Goal: Task Accomplishment & Management: Manage account settings

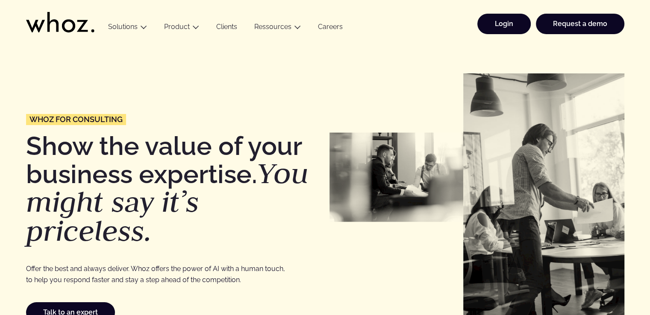
click at [495, 26] on link "Login" at bounding box center [504, 24] width 53 height 21
click at [549, 50] on div "Whoz for Consulting Show the value of your business expertise. You might say it…" at bounding box center [325, 205] width 650 height 324
click at [491, 23] on link "Login" at bounding box center [504, 24] width 53 height 21
click at [508, 20] on link "Login" at bounding box center [504, 24] width 53 height 21
click at [507, 21] on link "Login" at bounding box center [504, 24] width 53 height 21
